Goal: Check status: Check status

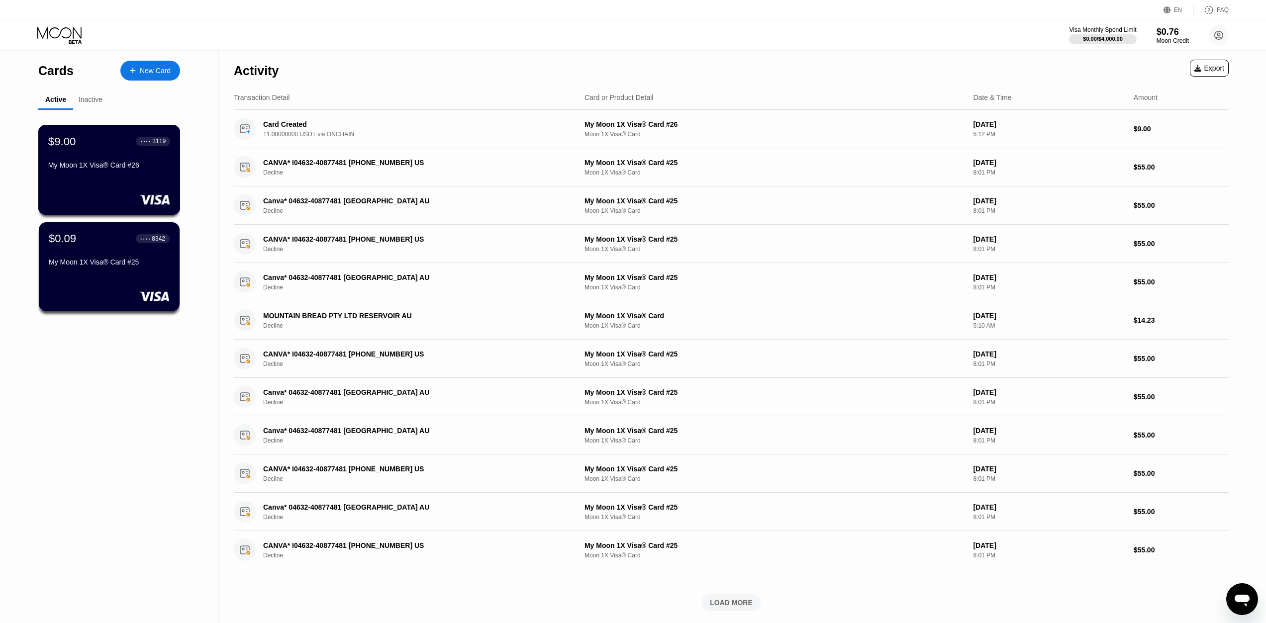
click at [55, 169] on div "My Moon 1X Visa® Card #26" at bounding box center [109, 165] width 122 height 8
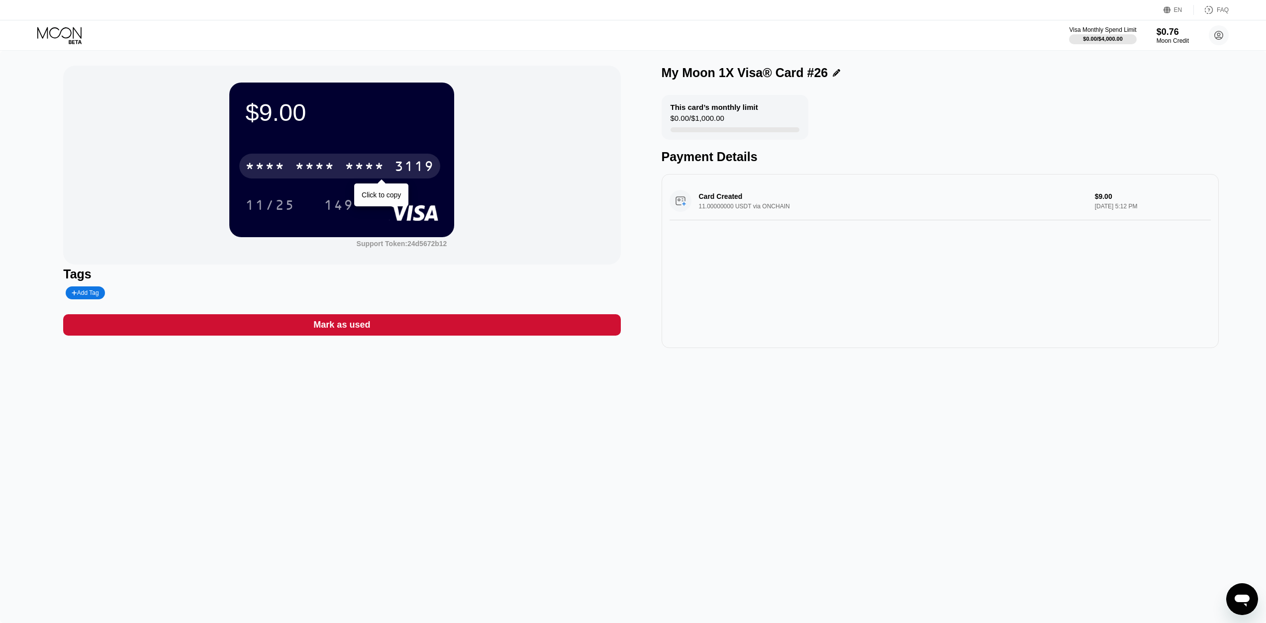
click at [356, 168] on div "* * * *" at bounding box center [365, 168] width 40 height 16
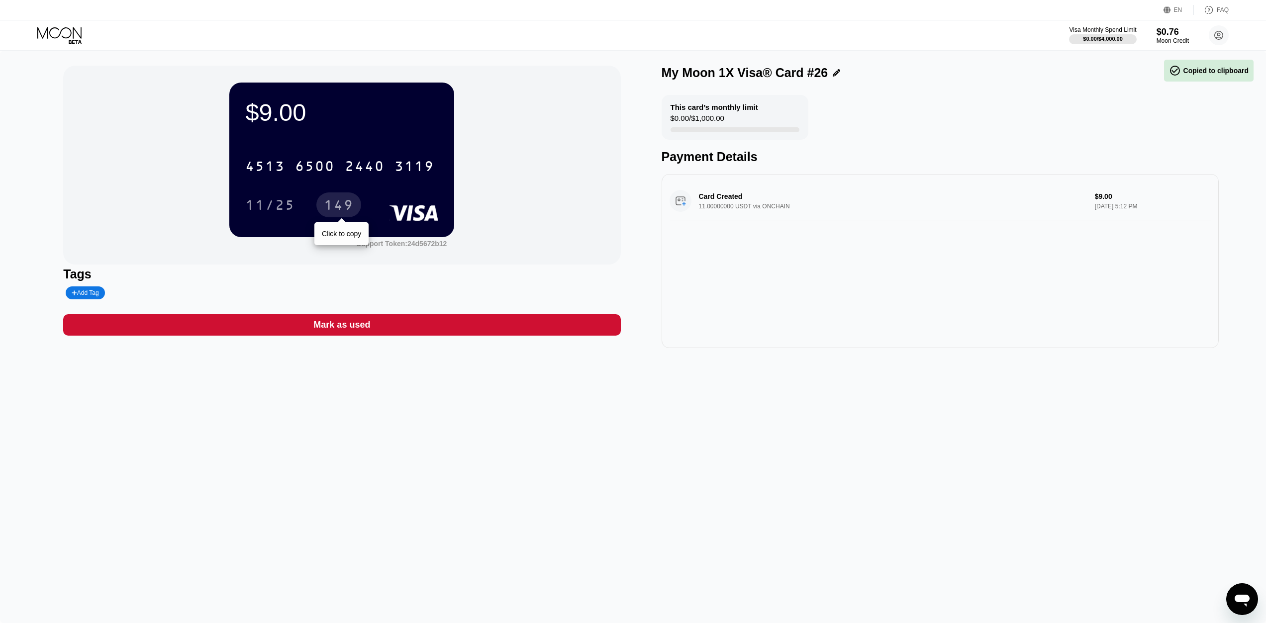
click at [352, 208] on div "149" at bounding box center [339, 206] width 30 height 16
click at [530, 462] on div "$9.00 4513 6500 2440 3119 11/25 149 Support Token: 24d5672b12 Tags Add Tag Mark…" at bounding box center [633, 337] width 1266 height 572
click at [61, 34] on icon at bounding box center [60, 35] width 46 height 17
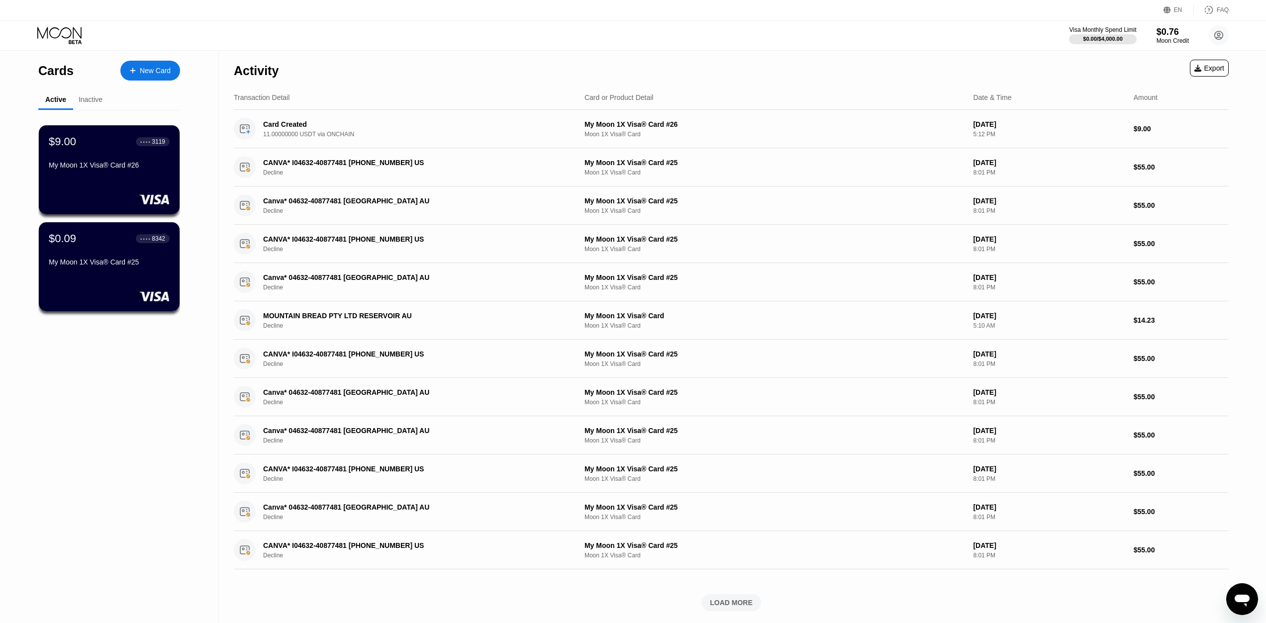
click at [90, 100] on div "Inactive" at bounding box center [91, 99] width 24 height 8
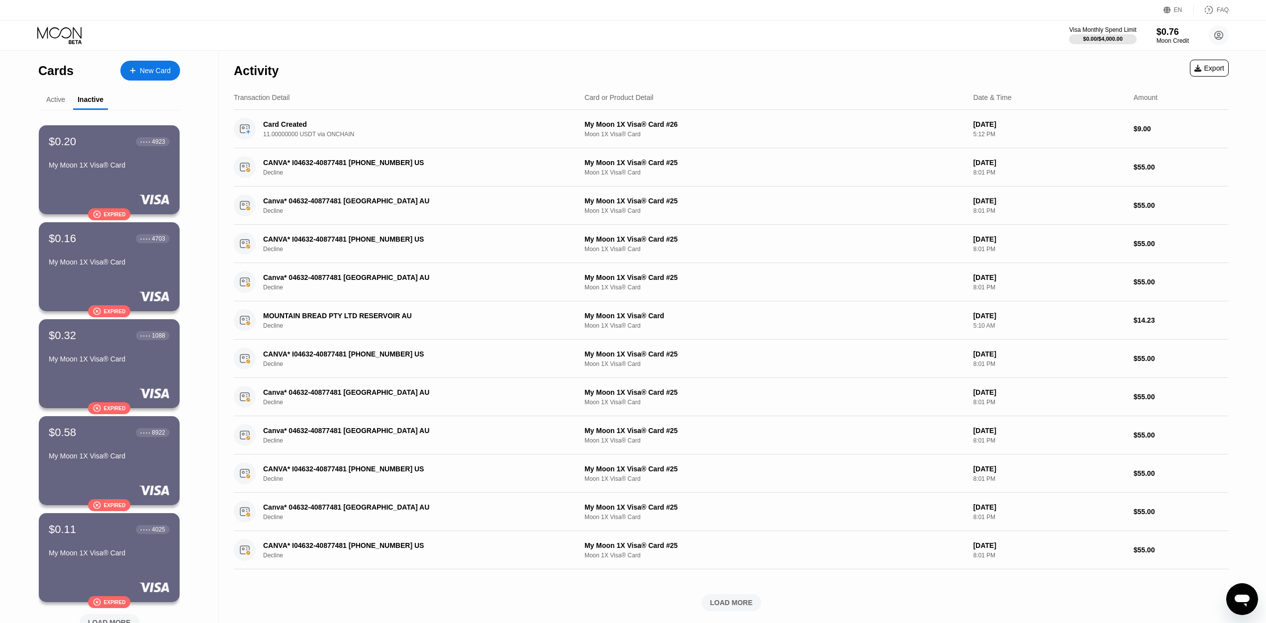
click at [51, 96] on div "Active" at bounding box center [55, 99] width 19 height 8
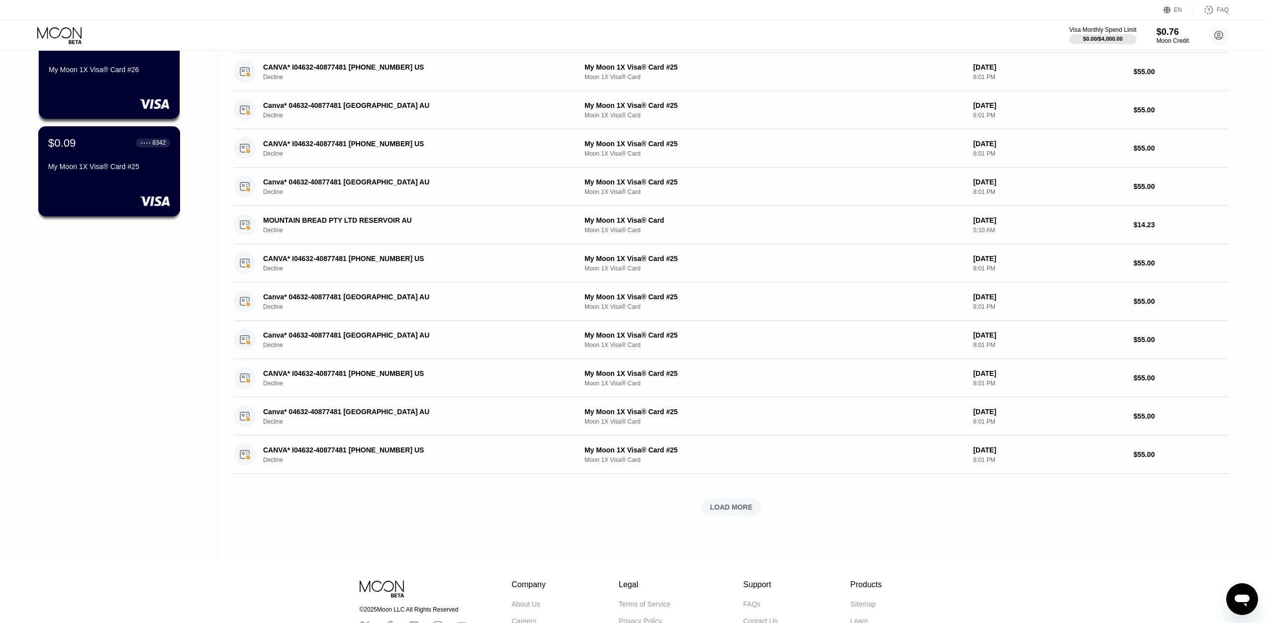
scroll to position [99, 0]
